Goal: Task Accomplishment & Management: Manage account settings

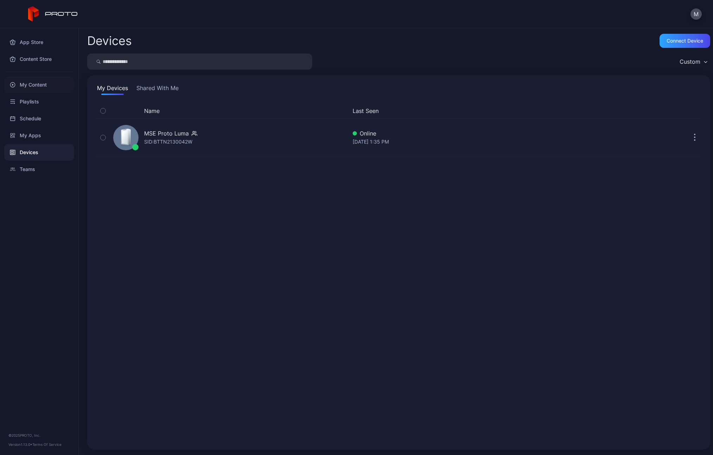
click at [30, 86] on div "My Content" at bounding box center [39, 84] width 70 height 17
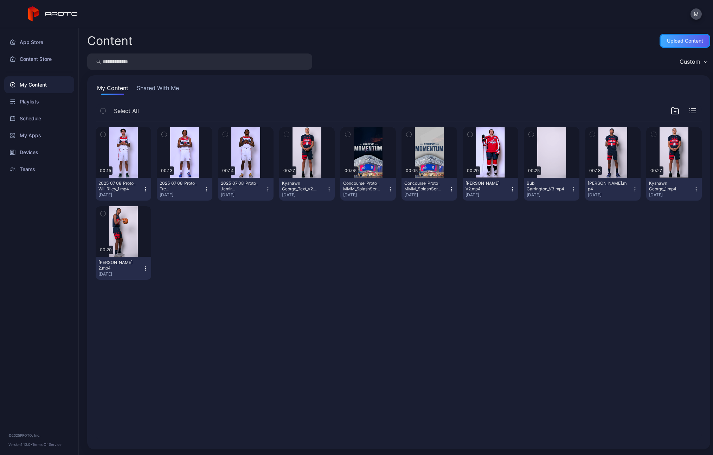
click at [633, 46] on div "Upload Content" at bounding box center [685, 41] width 51 height 14
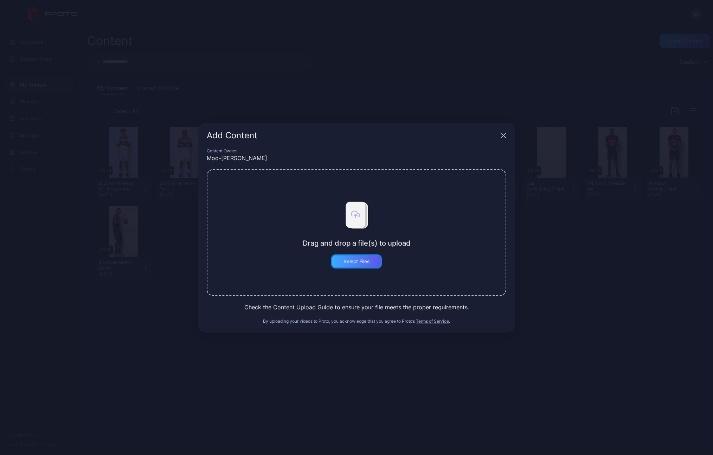
click at [355, 264] on div "Select Files" at bounding box center [356, 261] width 51 height 14
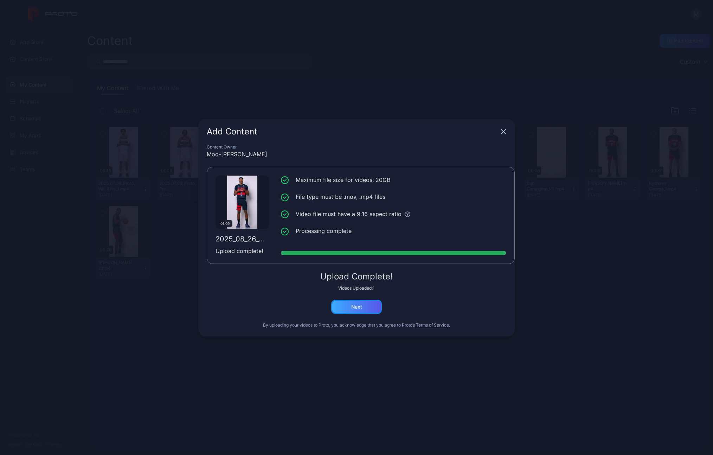
click at [356, 306] on div "Next" at bounding box center [356, 307] width 11 height 6
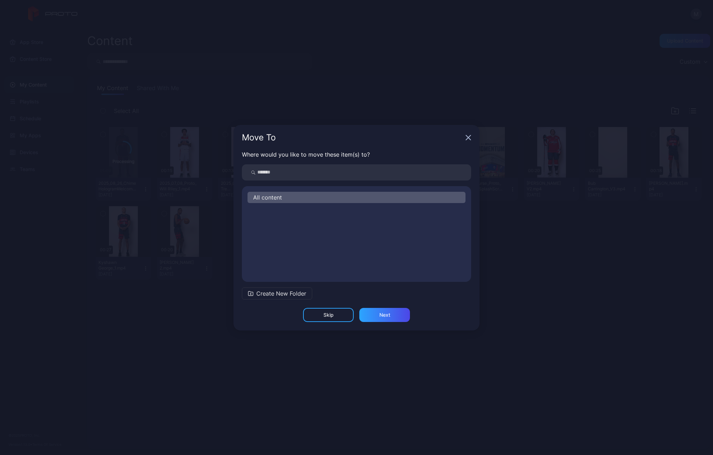
click at [291, 196] on div "All content" at bounding box center [357, 197] width 218 height 11
click at [383, 316] on div "Next" at bounding box center [384, 315] width 11 height 6
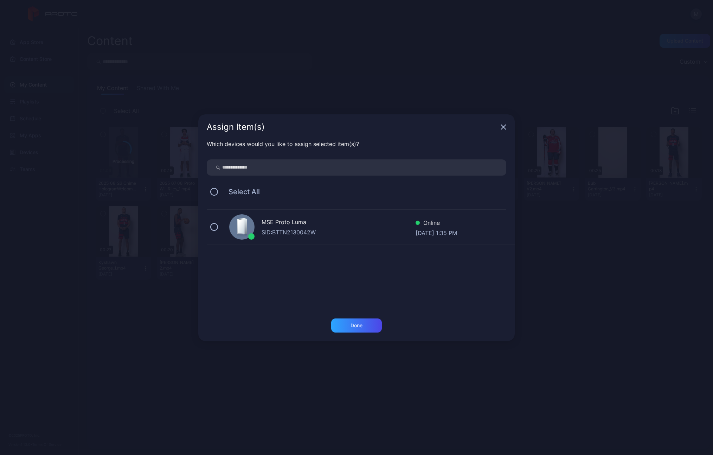
click at [293, 231] on div "SID: BTTN2130042W" at bounding box center [339, 232] width 154 height 8
click at [355, 328] on div "Done" at bounding box center [356, 325] width 51 height 14
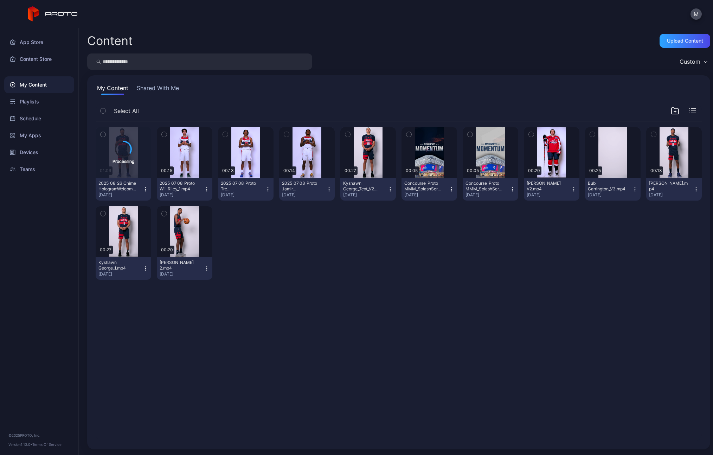
click at [579, 89] on div "My Content Shared With Me" at bounding box center [399, 89] width 606 height 11
click at [30, 148] on div "Devices" at bounding box center [39, 152] width 70 height 17
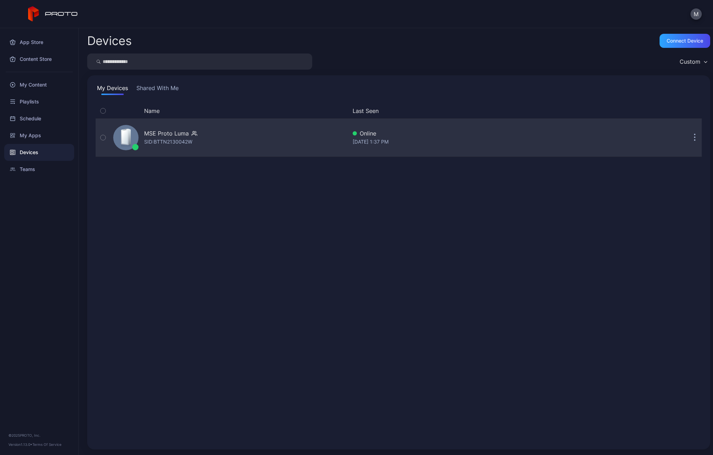
click at [192, 142] on div "SID: BTTN2130042W" at bounding box center [168, 142] width 48 height 8
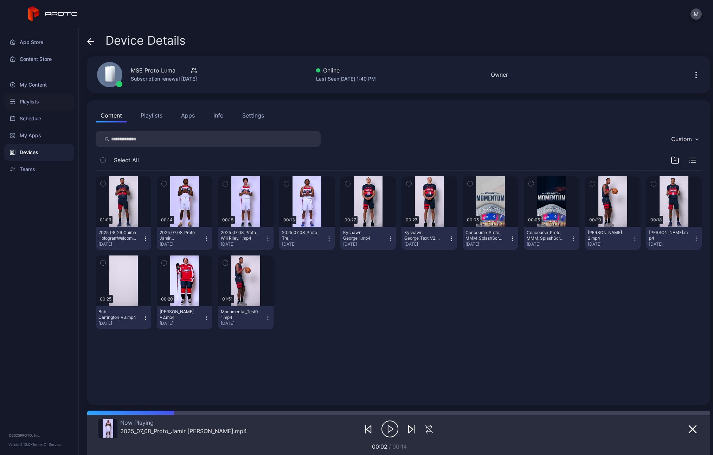
click at [38, 103] on div "Playlists" at bounding box center [39, 101] width 70 height 17
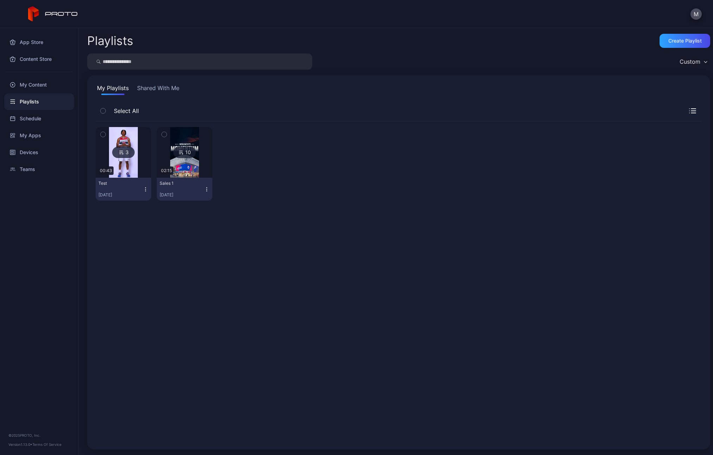
click at [138, 287] on div "3 00:43 Test Jul 11, 2025 10 02:15 Sales 1 Apr 29, 2025" at bounding box center [399, 280] width 606 height 319
click at [323, 139] on div "3 00:43 Test Jul 11, 2025 10 02:15 Sales 1 Apr 29, 2025" at bounding box center [399, 163] width 606 height 85
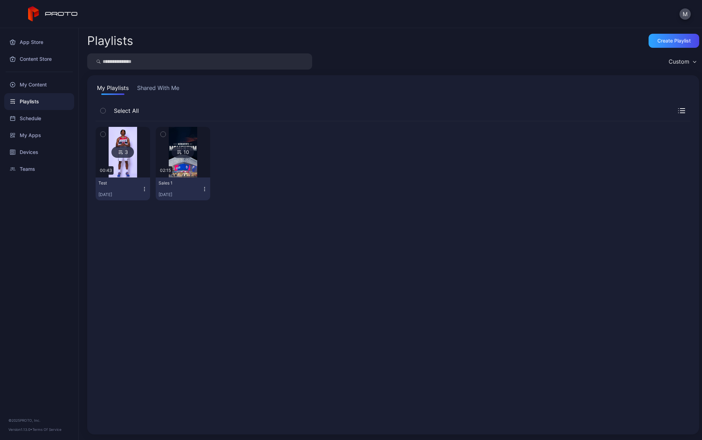
click at [149, 88] on button "Shared With Me" at bounding box center [158, 89] width 45 height 11
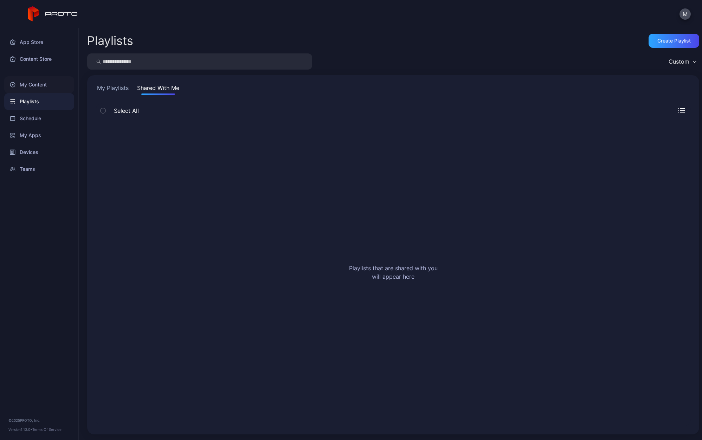
click at [24, 83] on div "My Content" at bounding box center [39, 84] width 70 height 17
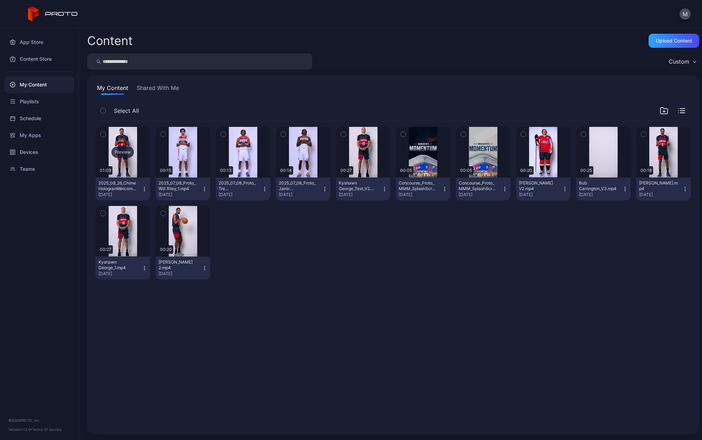
click at [125, 155] on div "Preview" at bounding box center [122, 152] width 23 height 11
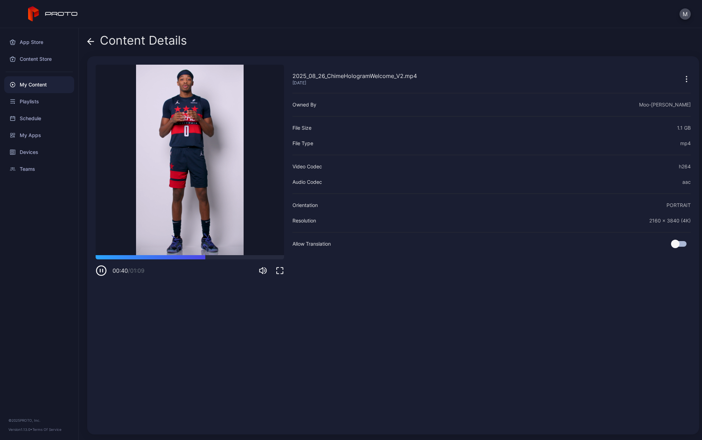
click at [123, 335] on div "2025_08_26_ChimeHologramWelcome_V2.mp4 Aug 28, 2025 Sorry, your browser doesn‘t…" at bounding box center [190, 246] width 189 height 362
click at [199, 326] on div "2025_08_26_ChimeHologramWelcome_V2.mp4 Aug 28, 2025 Sorry, your browser doesn‘t…" at bounding box center [190, 246] width 189 height 362
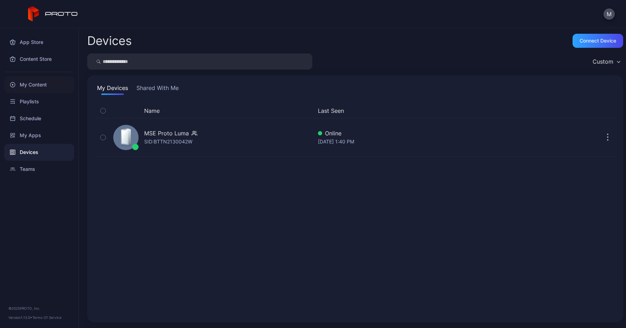
click at [33, 87] on div "My Content" at bounding box center [39, 84] width 70 height 17
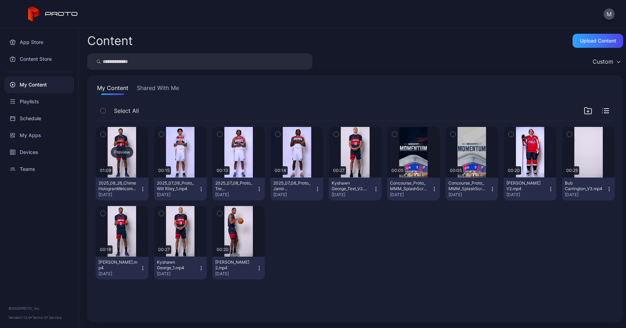
click at [121, 158] on div "Preview" at bounding box center [122, 152] width 23 height 11
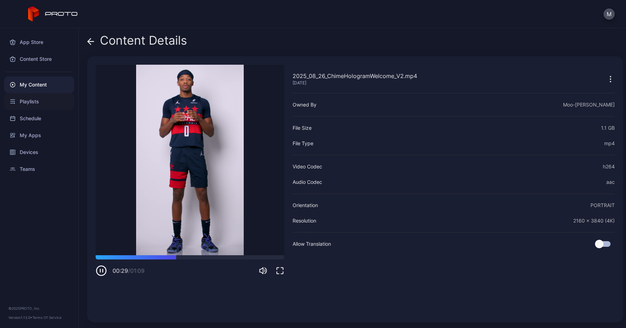
click at [27, 103] on div "Playlists" at bounding box center [39, 101] width 70 height 17
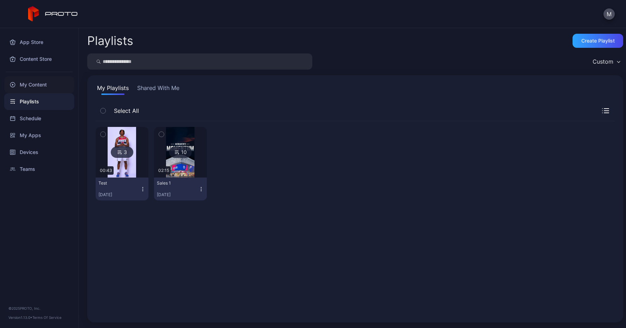
click at [33, 79] on div "My Content" at bounding box center [39, 84] width 70 height 17
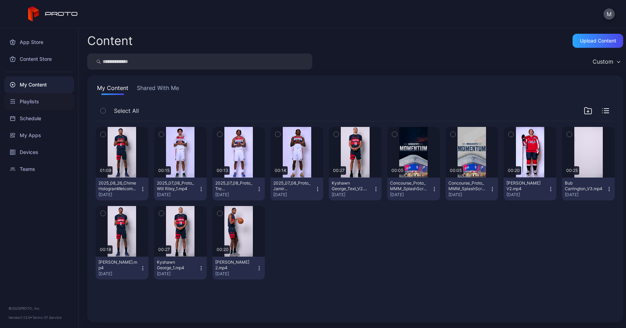
click at [27, 103] on div "Playlists" at bounding box center [39, 101] width 70 height 17
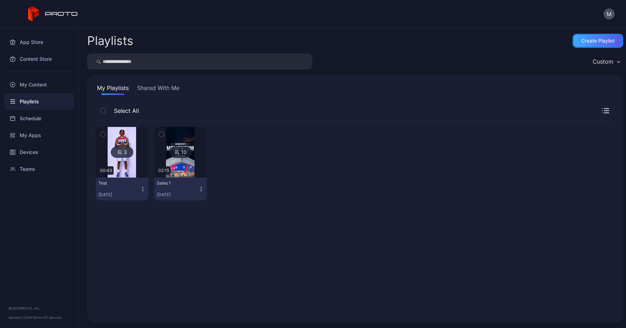
click at [600, 44] on div "Create Playlist" at bounding box center [598, 41] width 51 height 14
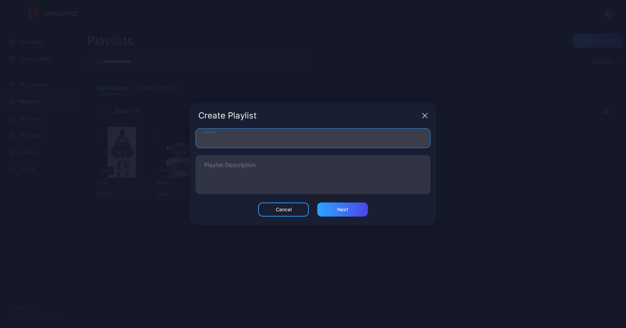
click at [230, 140] on input "Name" at bounding box center [313, 138] width 235 height 20
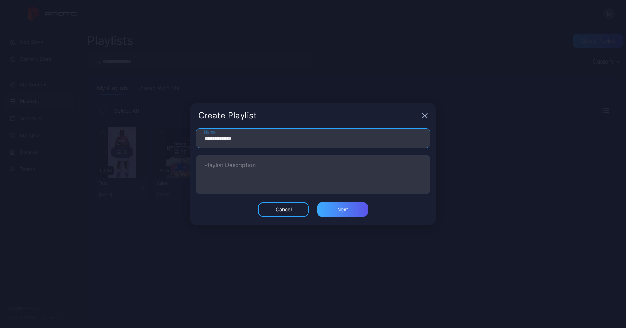
type input "**********"
click at [346, 211] on div "Next" at bounding box center [342, 210] width 11 height 6
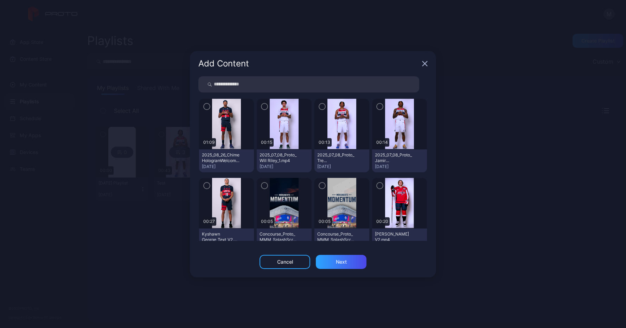
click at [223, 128] on img at bounding box center [226, 124] width 28 height 51
click at [206, 108] on icon "button" at bounding box center [207, 107] width 6 height 8
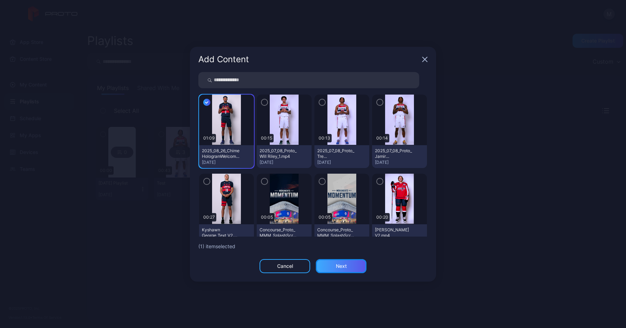
click at [344, 270] on div "Next" at bounding box center [341, 266] width 51 height 14
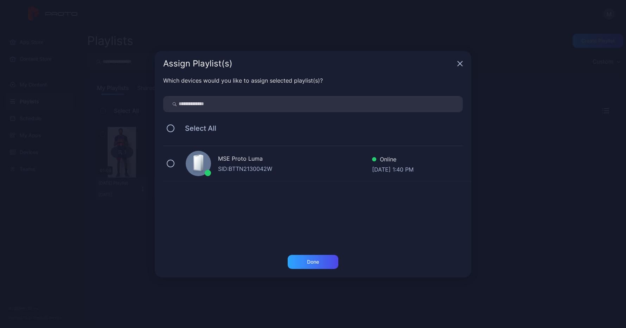
click at [181, 164] on div "MSE Proto [PERSON_NAME]: BTTN2130042W Online [DATE] 1:40 PM" at bounding box center [317, 163] width 308 height 35
click at [317, 265] on div "Done" at bounding box center [313, 262] width 51 height 14
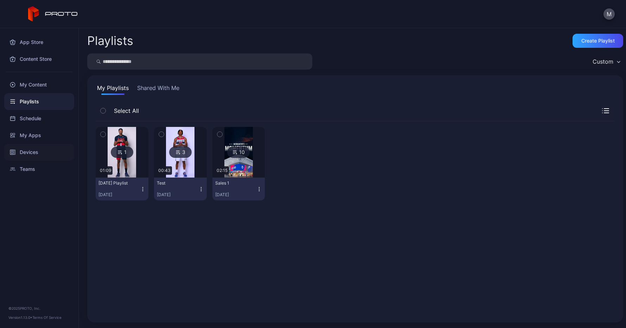
click at [29, 152] on div "Devices" at bounding box center [39, 152] width 70 height 17
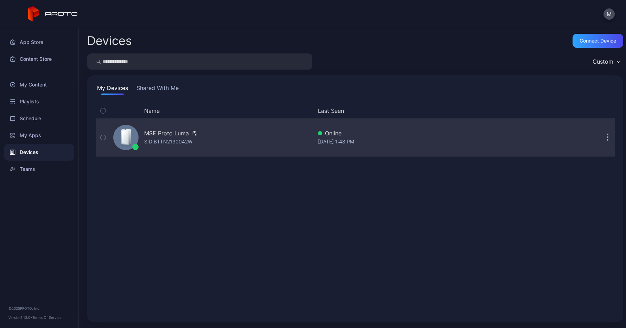
click at [174, 133] on div "MSE Proto Luma" at bounding box center [166, 133] width 45 height 8
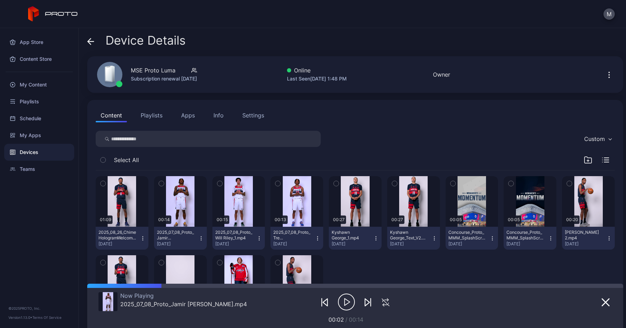
click at [160, 120] on button "Playlists" at bounding box center [152, 115] width 32 height 14
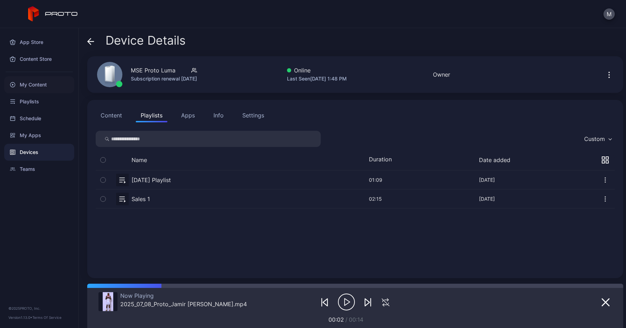
click at [34, 85] on div "My Content" at bounding box center [39, 84] width 70 height 17
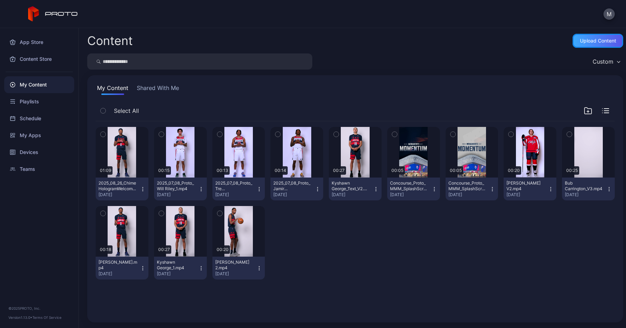
click at [591, 42] on div "Upload Content" at bounding box center [598, 41] width 36 height 6
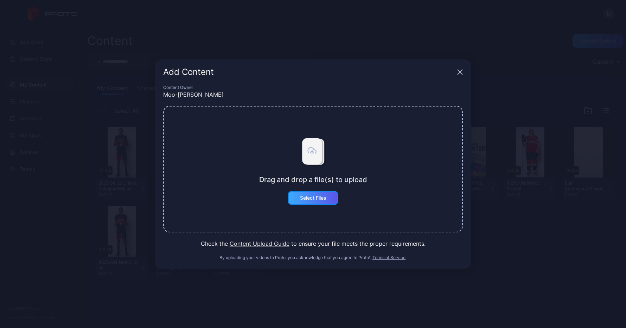
click at [300, 199] on div "Select Files" at bounding box center [313, 198] width 26 height 6
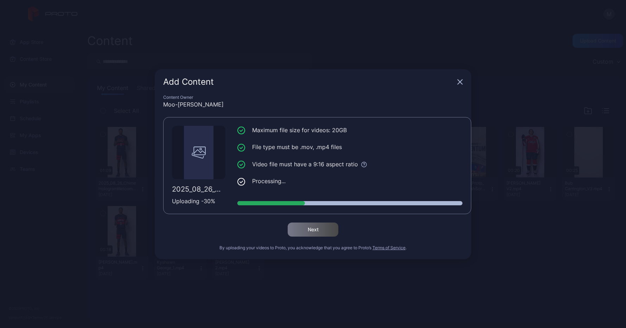
click at [460, 84] on div "Add Content" at bounding box center [313, 81] width 317 height 25
click at [460, 82] on icon "button" at bounding box center [460, 81] width 5 height 5
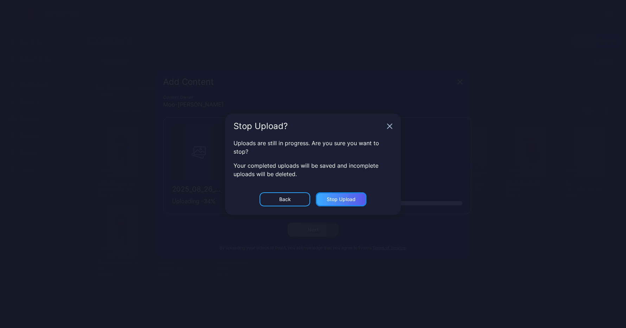
click at [330, 198] on div "Stop Upload" at bounding box center [341, 200] width 29 height 6
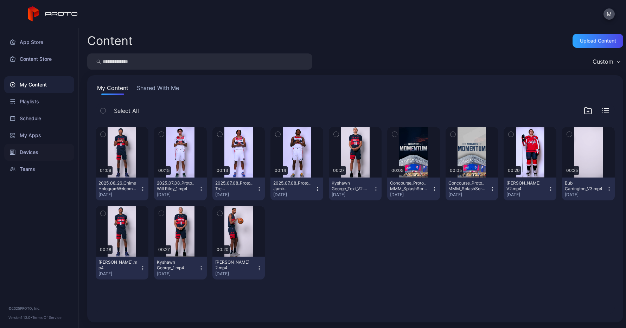
click at [29, 151] on div "Devices" at bounding box center [39, 152] width 70 height 17
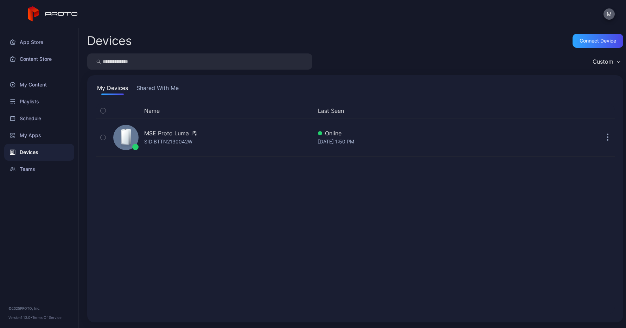
click at [607, 16] on button "M" at bounding box center [609, 13] width 11 height 11
click at [33, 169] on div "Teams" at bounding box center [39, 169] width 70 height 17
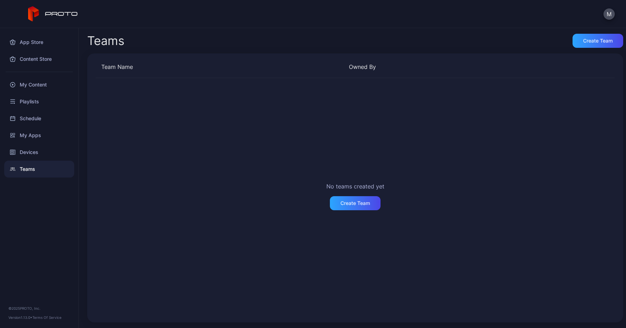
click at [117, 44] on div "Teams" at bounding box center [105, 41] width 37 height 12
click at [27, 86] on div "My Content" at bounding box center [39, 84] width 70 height 17
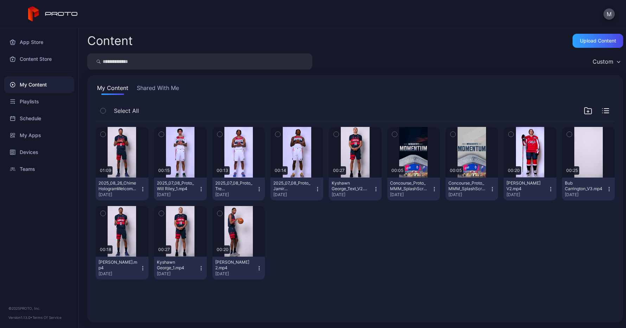
click at [607, 61] on div "Custom" at bounding box center [606, 61] width 34 height 11
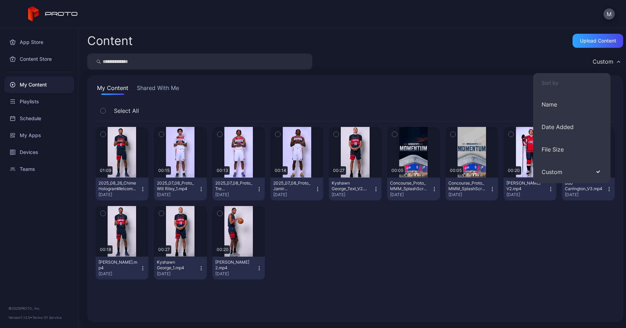
click at [475, 45] on div "Content Upload Content" at bounding box center [355, 41] width 536 height 14
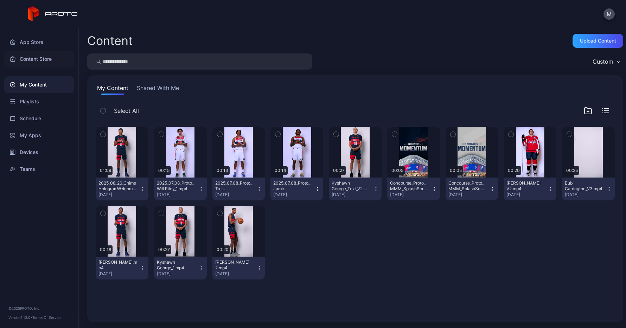
click at [33, 57] on div "Content Store" at bounding box center [39, 59] width 70 height 17
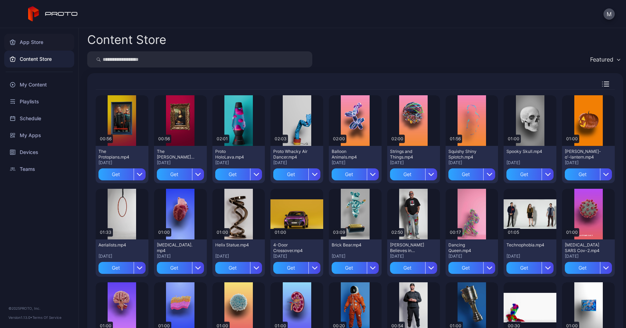
click at [37, 42] on div "App Store" at bounding box center [39, 42] width 70 height 17
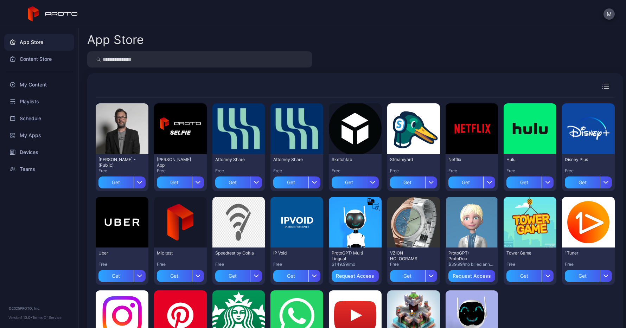
click at [51, 12] on icon at bounding box center [53, 13] width 50 height 15
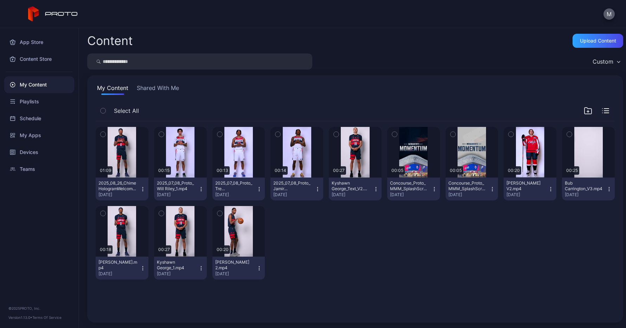
click at [610, 13] on button "M" at bounding box center [609, 13] width 11 height 11
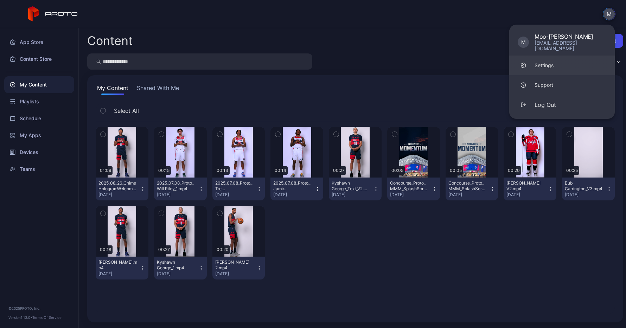
click at [545, 62] on div "Settings" at bounding box center [544, 65] width 19 height 7
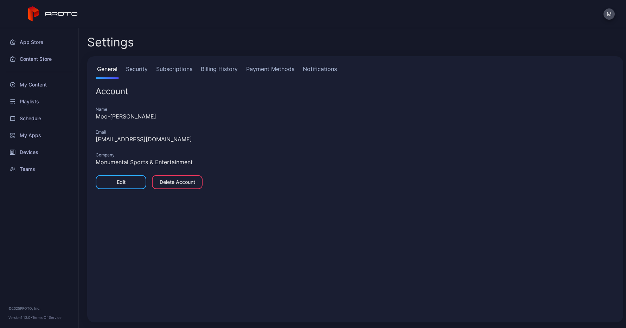
click at [135, 66] on link "Security" at bounding box center [137, 72] width 25 height 14
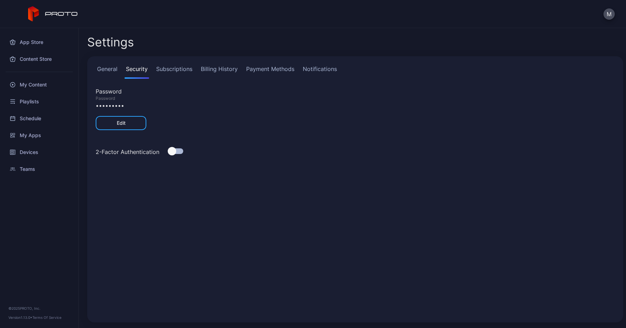
click at [181, 68] on link "Subscriptions" at bounding box center [174, 72] width 39 height 14
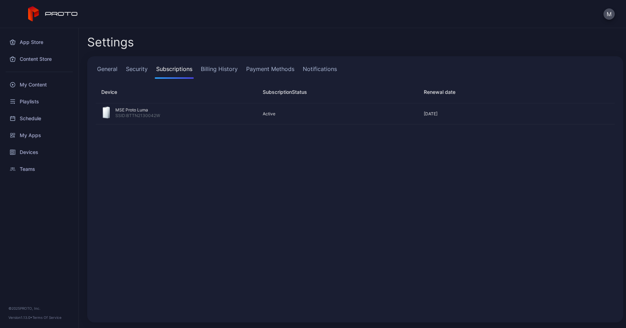
click at [318, 71] on link "Notifications" at bounding box center [319, 72] width 37 height 14
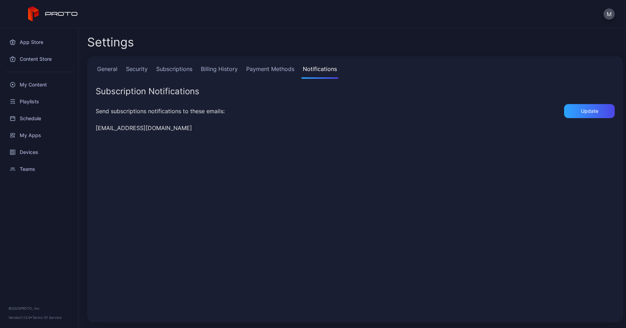
click at [106, 69] on link "General" at bounding box center [107, 72] width 23 height 14
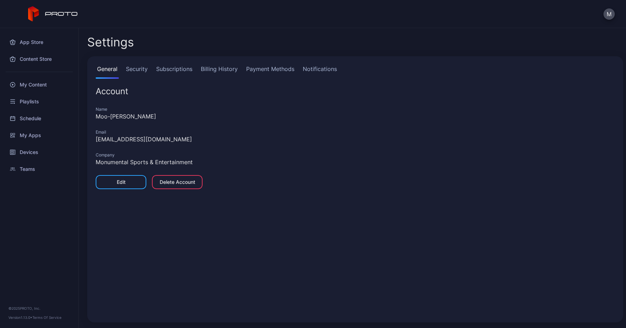
click at [142, 70] on link "Security" at bounding box center [137, 72] width 25 height 14
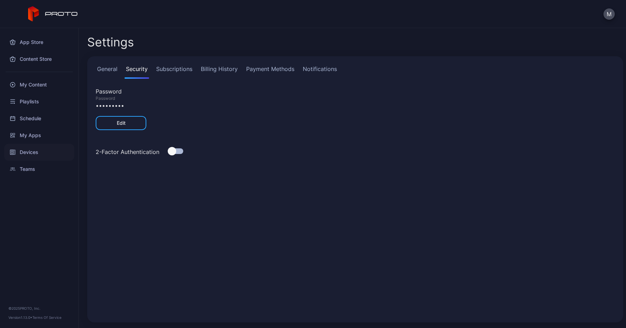
click at [30, 159] on div "Devices" at bounding box center [39, 152] width 70 height 17
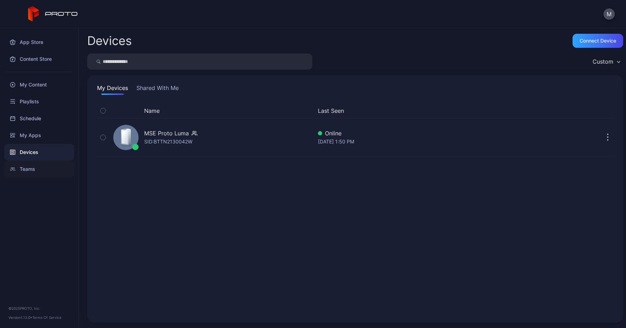
click at [31, 168] on div "Teams" at bounding box center [39, 169] width 70 height 17
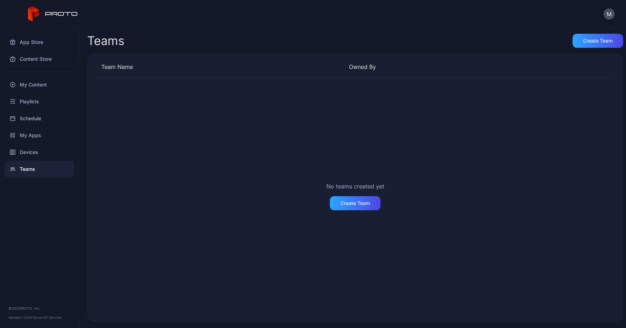
click at [56, 15] on icon at bounding box center [53, 13] width 50 height 15
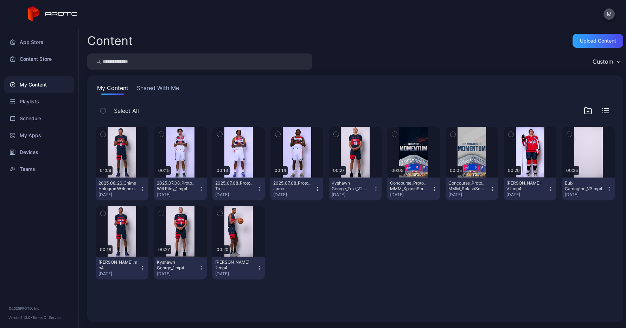
click at [101, 41] on div "Content" at bounding box center [109, 41] width 45 height 12
click at [61, 17] on icon at bounding box center [53, 13] width 50 height 15
click at [613, 14] on button "M" at bounding box center [609, 13] width 11 height 11
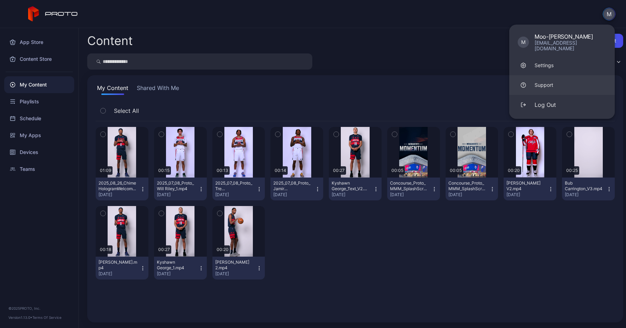
click at [578, 82] on link "Support" at bounding box center [562, 85] width 106 height 20
click at [553, 62] on div "Settings" at bounding box center [544, 65] width 19 height 7
